Goal: Task Accomplishment & Management: Use online tool/utility

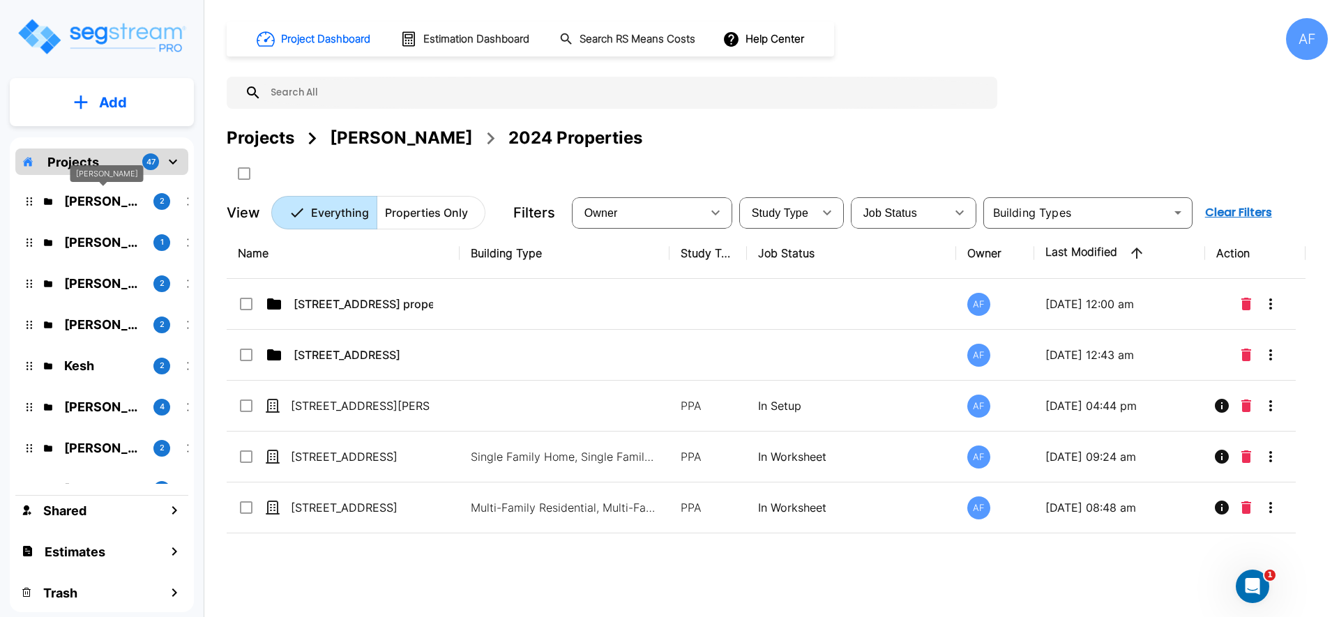
click at [120, 198] on p "[PERSON_NAME]" at bounding box center [103, 201] width 78 height 19
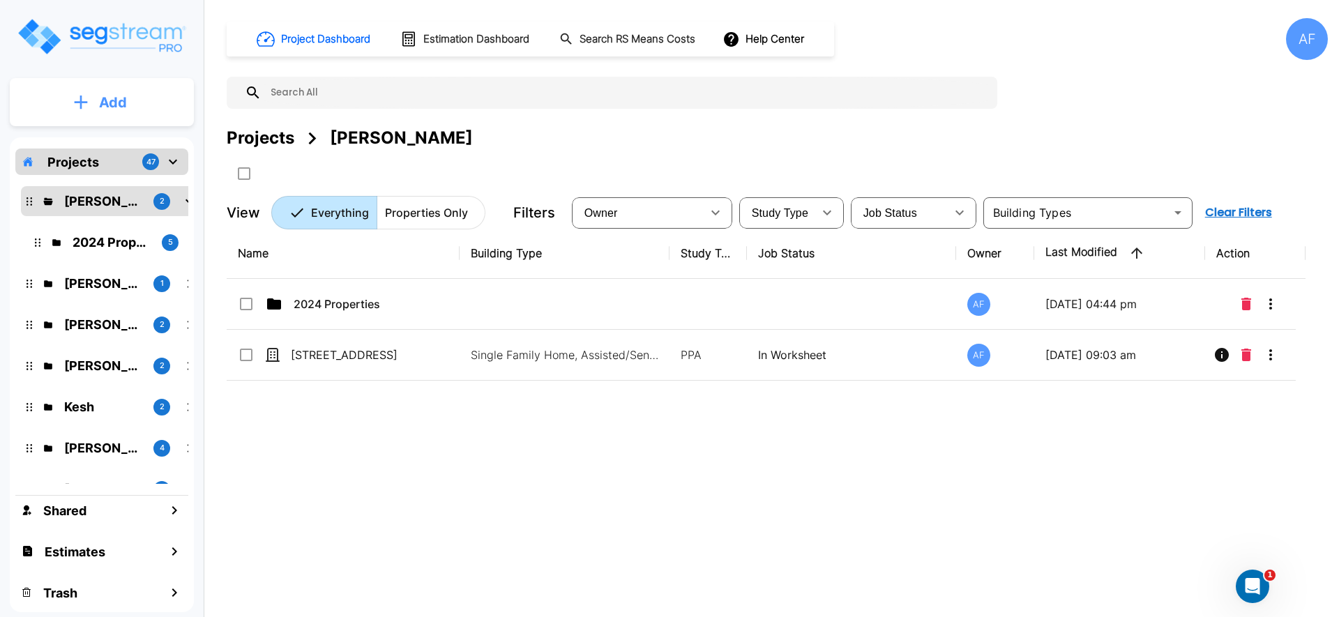
click at [98, 96] on button "Add" at bounding box center [102, 102] width 184 height 40
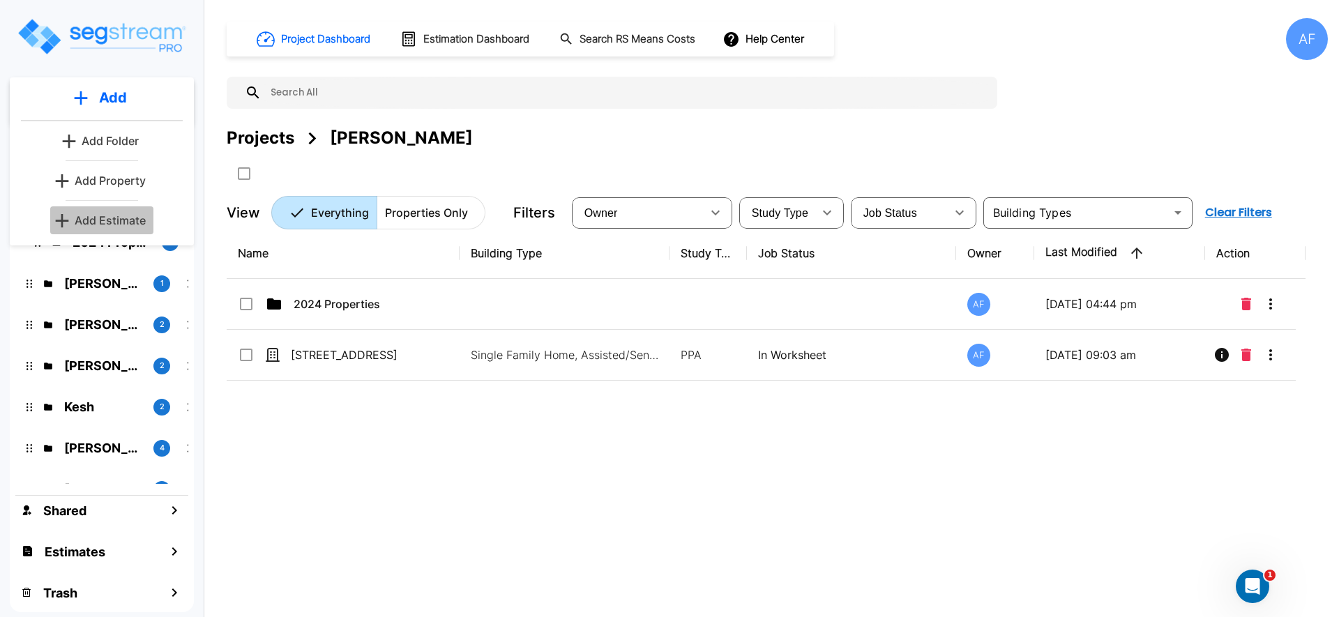
click at [107, 219] on p "Add Estimate" at bounding box center [110, 220] width 71 height 17
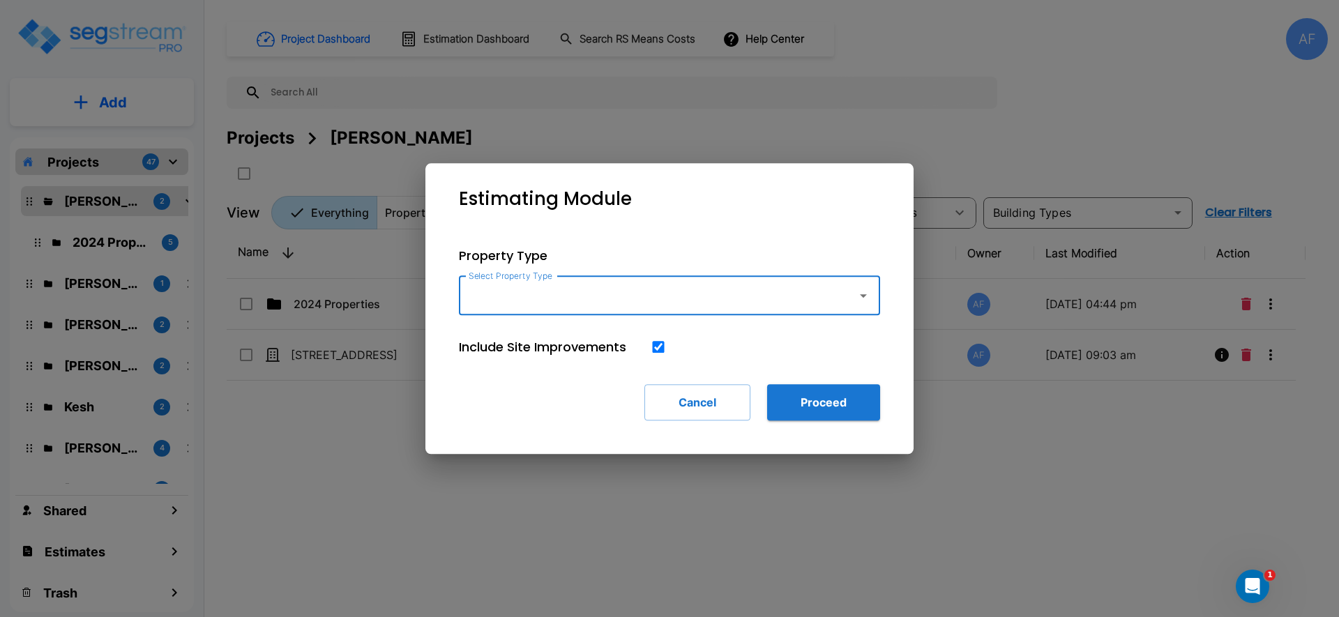
click at [536, 292] on input "Select Property Type" at bounding box center [654, 295] width 379 height 27
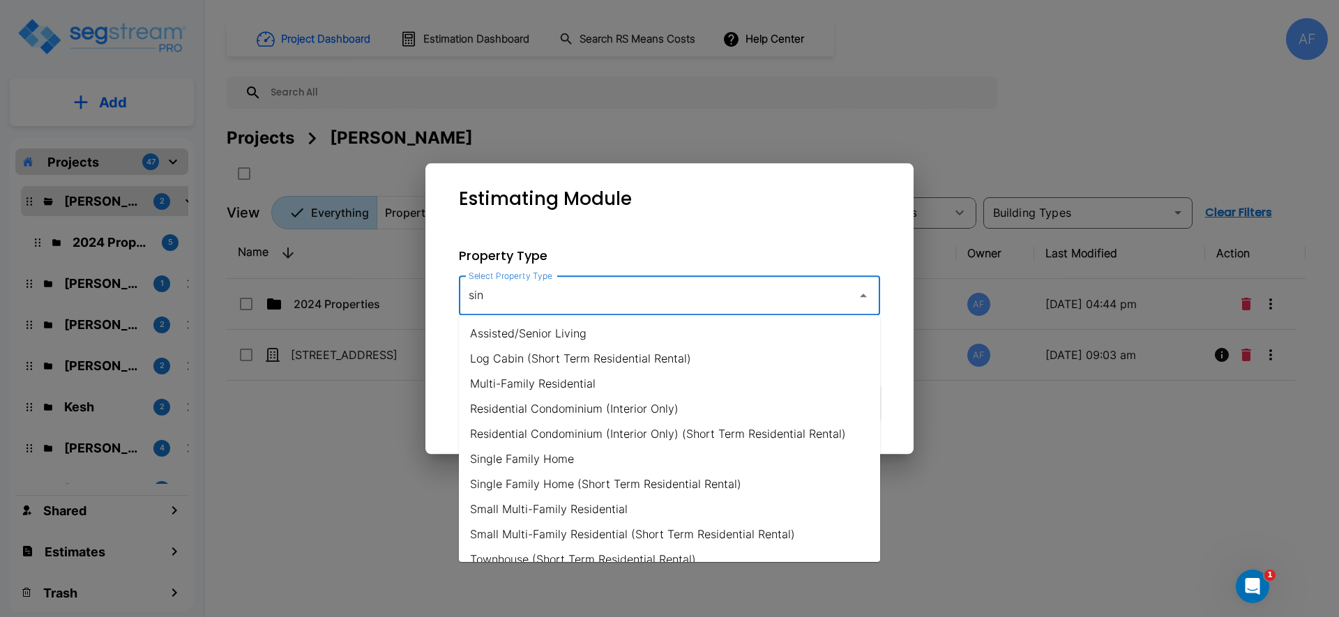
type input "sing"
